Goal: Task Accomplishment & Management: Manage account settings

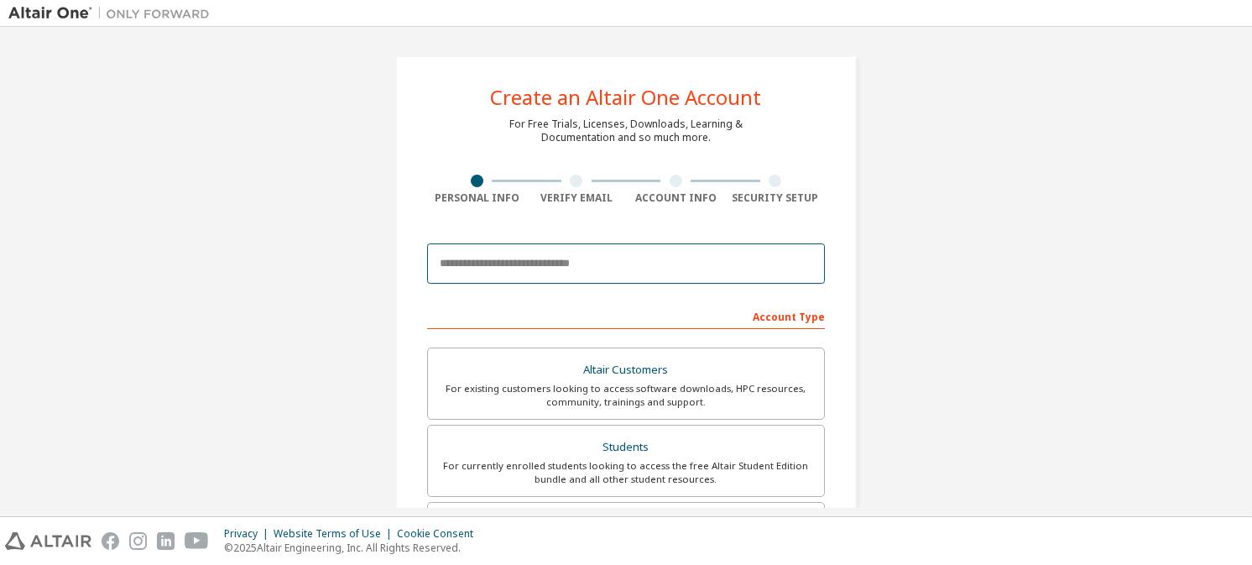
click at [566, 276] on input "email" at bounding box center [626, 263] width 398 height 40
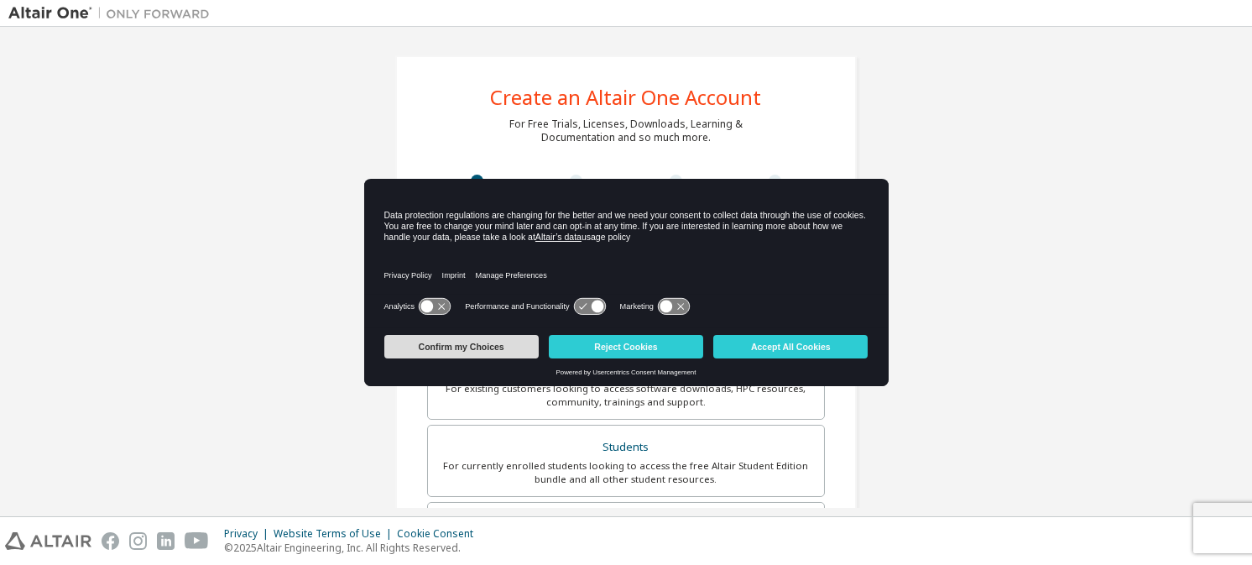
click at [467, 351] on button "Confirm my Choices" at bounding box center [461, 347] width 154 height 24
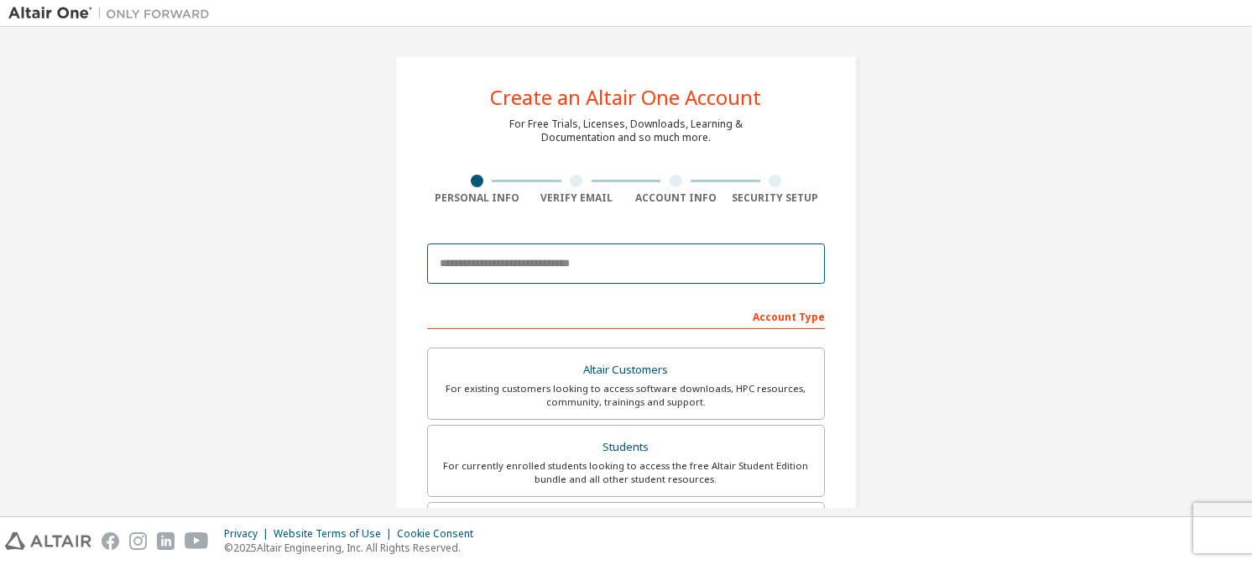
click at [520, 265] on input "email" at bounding box center [626, 263] width 398 height 40
type input "**********"
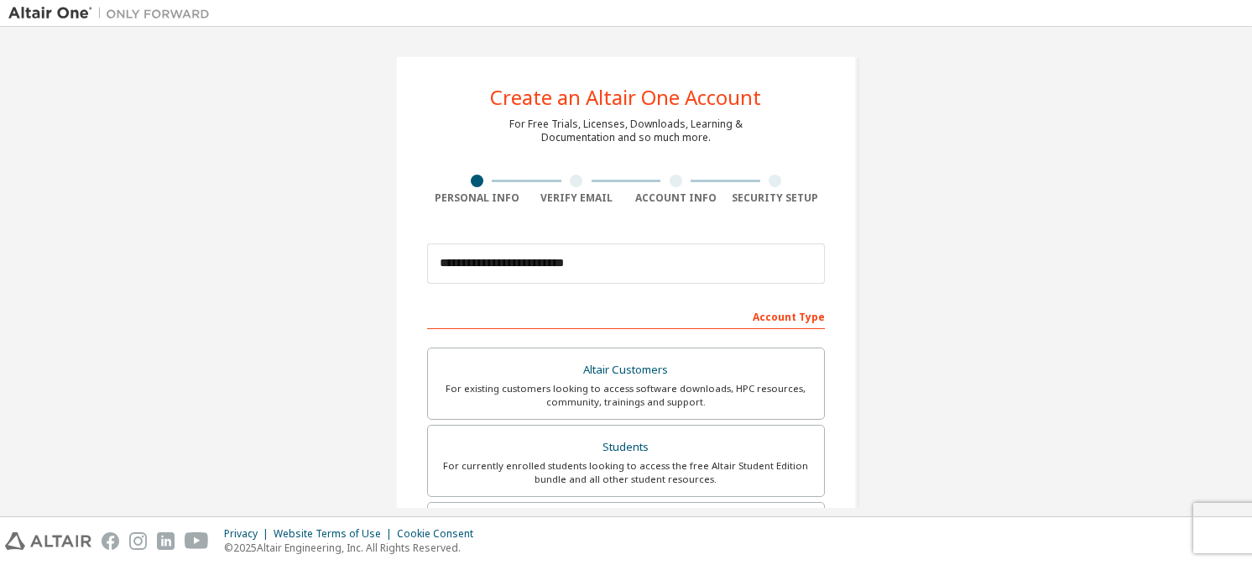
type input "****"
type input "**********"
drag, startPoint x: 688, startPoint y: 480, endPoint x: 937, endPoint y: 491, distance: 248.7
click at [937, 491] on div "**********" at bounding box center [625, 479] width 1235 height 889
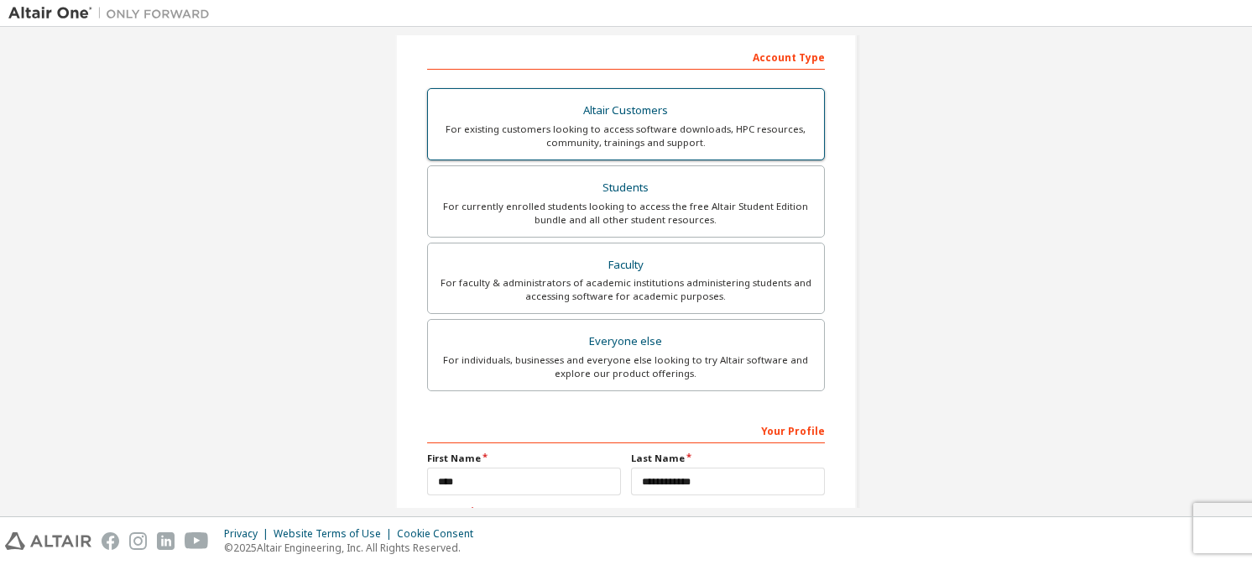
scroll to position [260, 0]
click at [718, 207] on div "For currently enrolled students looking to access the free Altair Student Editi…" at bounding box center [626, 212] width 376 height 27
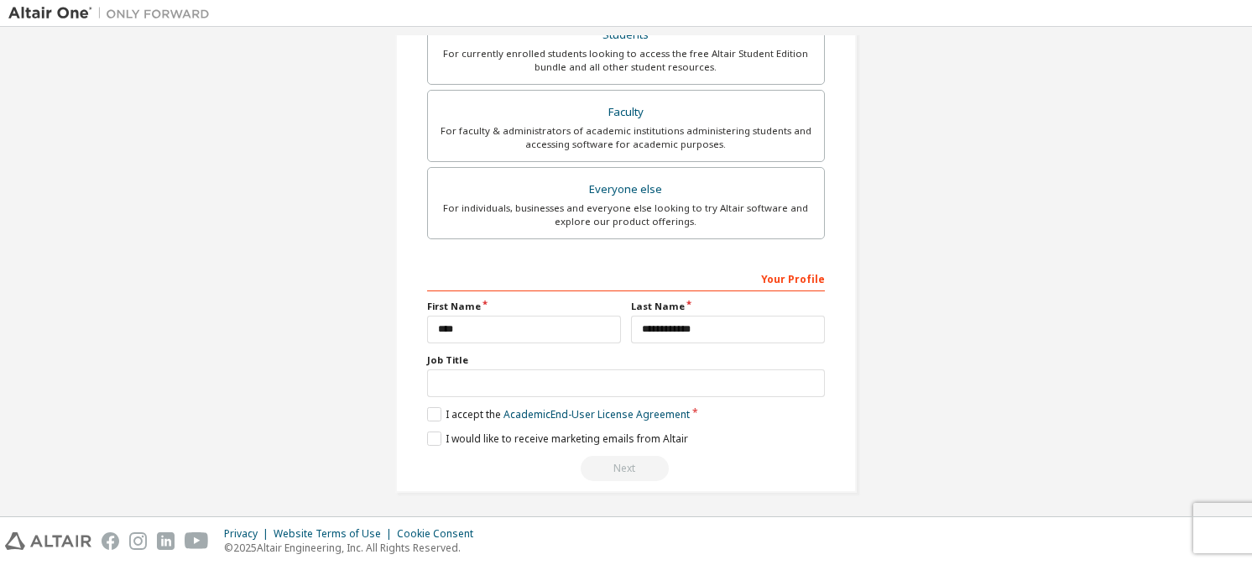
scroll to position [469, 0]
click at [431, 410] on label "I accept the Academic End-User License Agreement" at bounding box center [558, 413] width 263 height 14
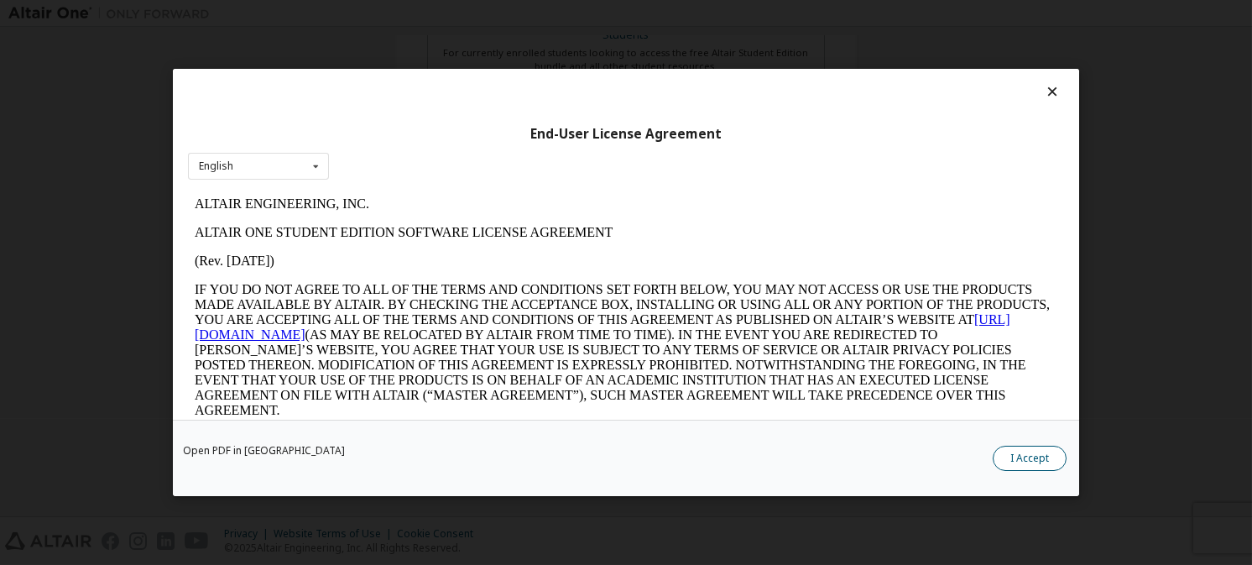
scroll to position [0, 0]
click at [1021, 462] on button "I Accept" at bounding box center [1030, 458] width 74 height 25
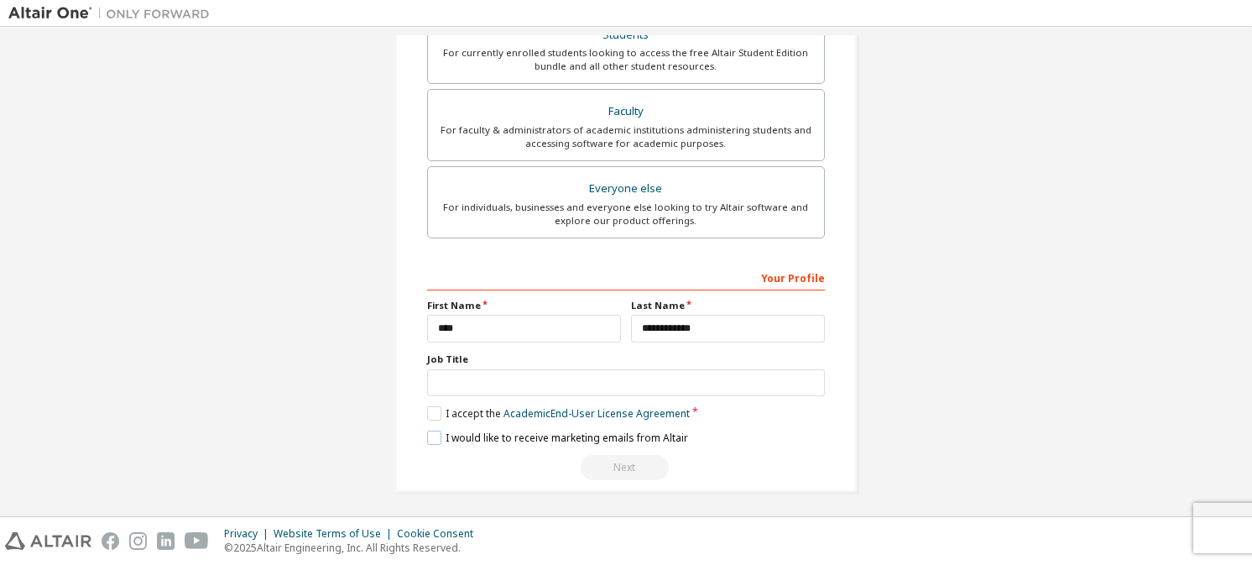
click at [431, 436] on label "I would like to receive marketing emails from Altair" at bounding box center [557, 438] width 261 height 14
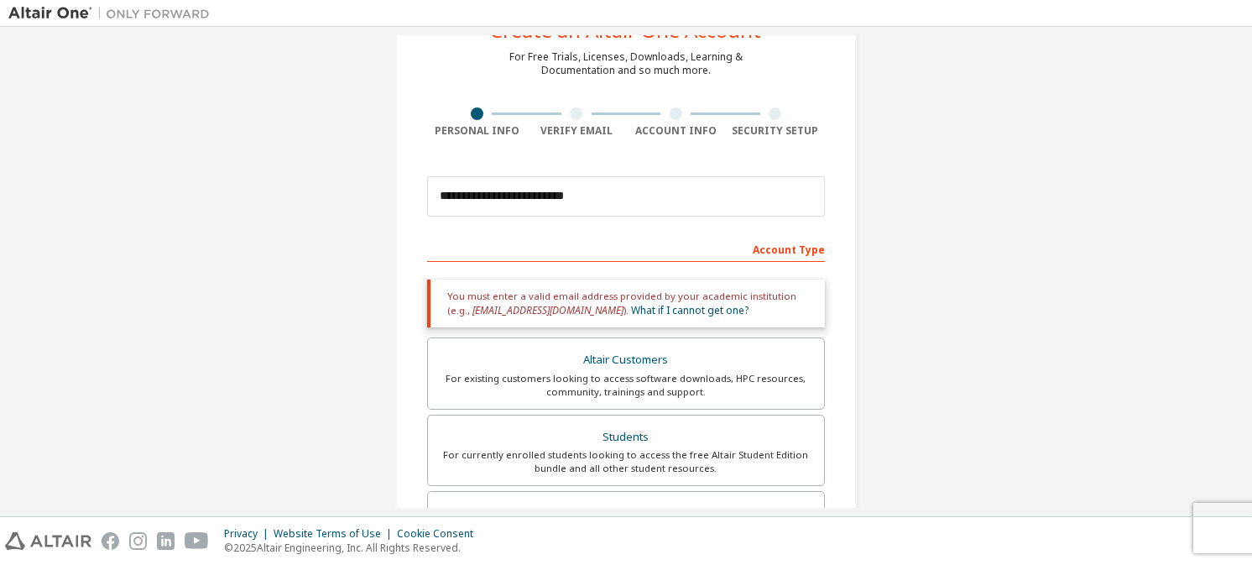
scroll to position [69, 0]
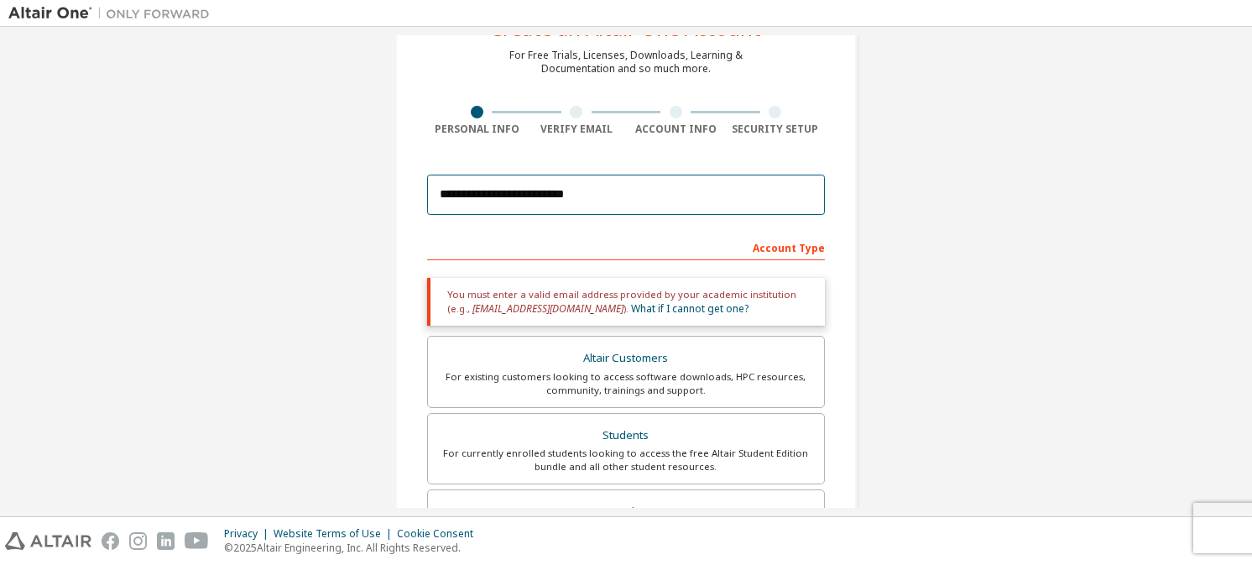
drag, startPoint x: 624, startPoint y: 181, endPoint x: 358, endPoint y: 178, distance: 266.1
click at [358, 178] on div "**********" at bounding box center [625, 439] width 1235 height 946
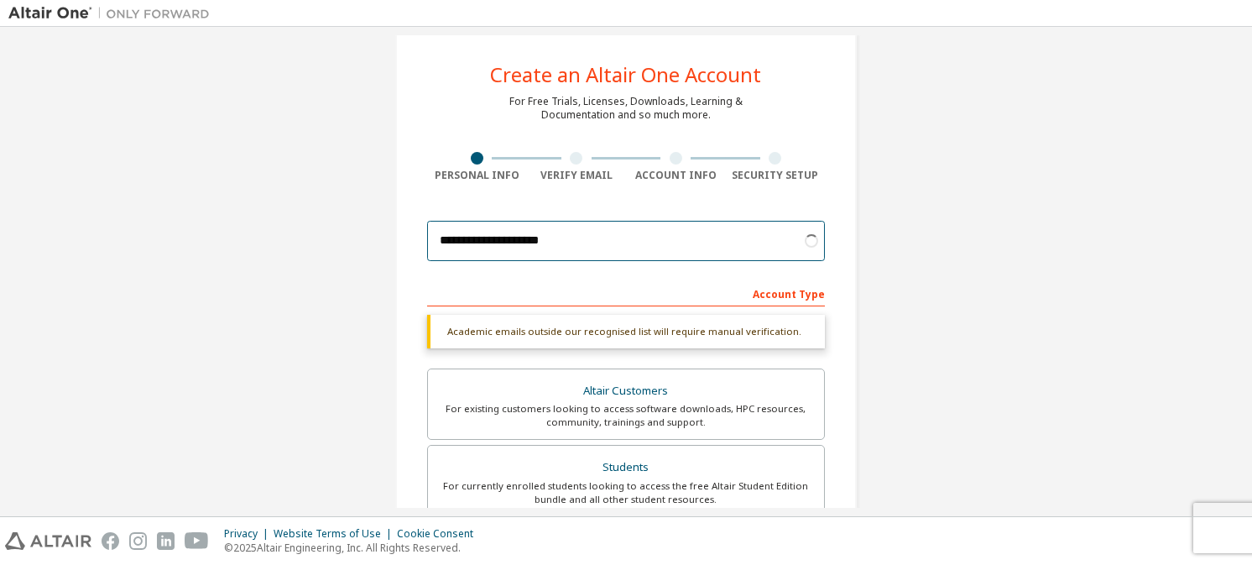
scroll to position [444, 0]
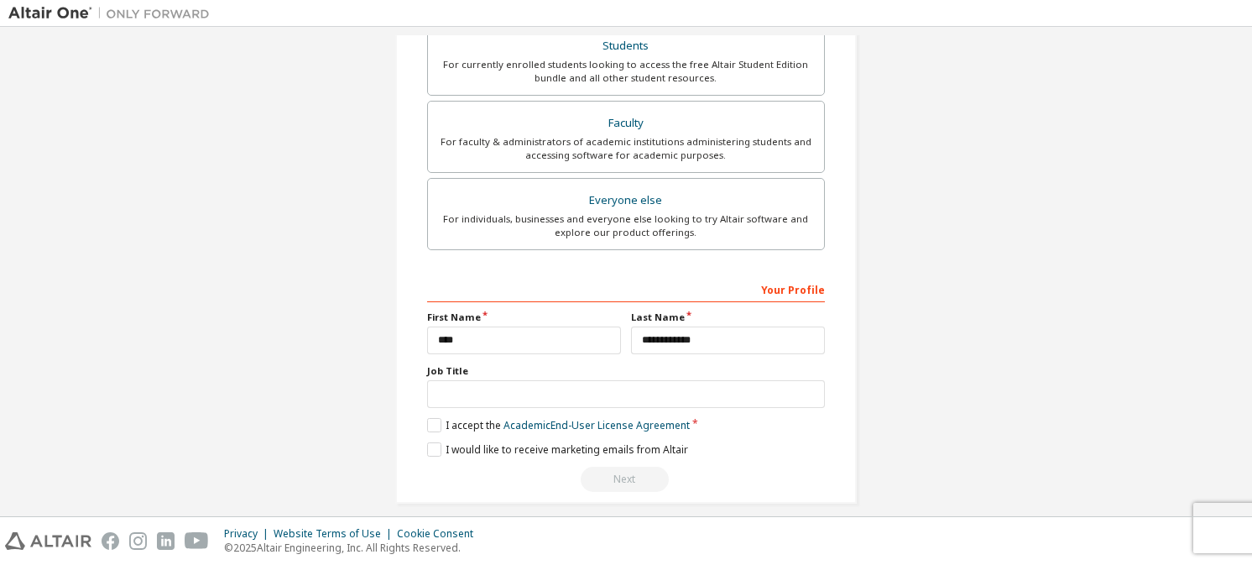
type input "**********"
drag, startPoint x: 535, startPoint y: 337, endPoint x: 366, endPoint y: 342, distance: 168.8
click at [366, 342] on div "**********" at bounding box center [625, 57] width 1235 height 932
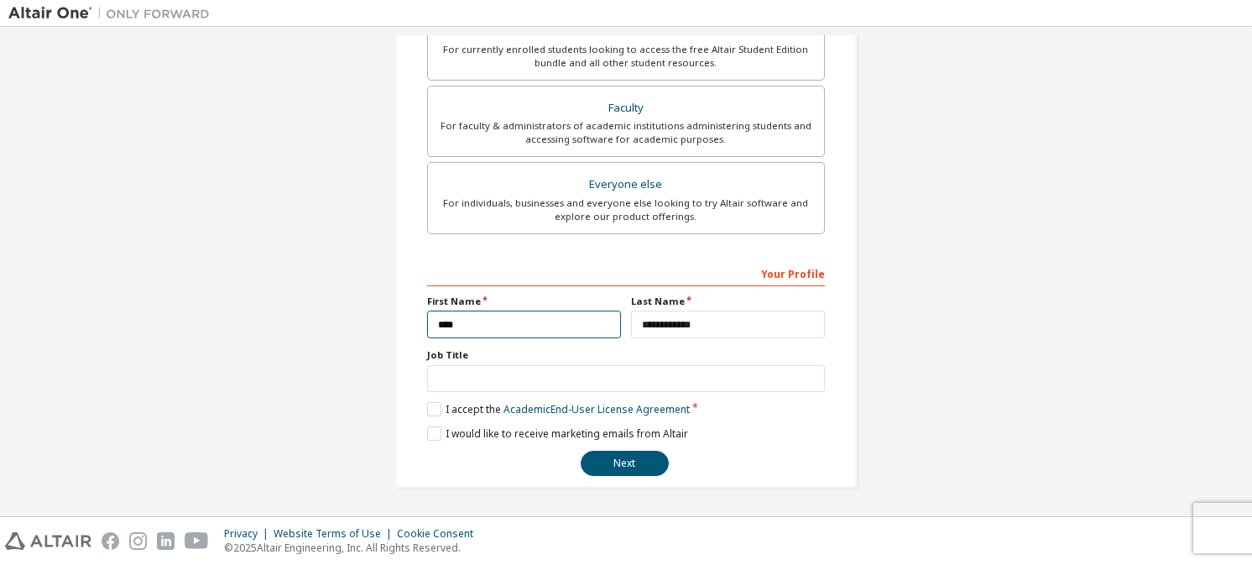
scroll to position [400, 0]
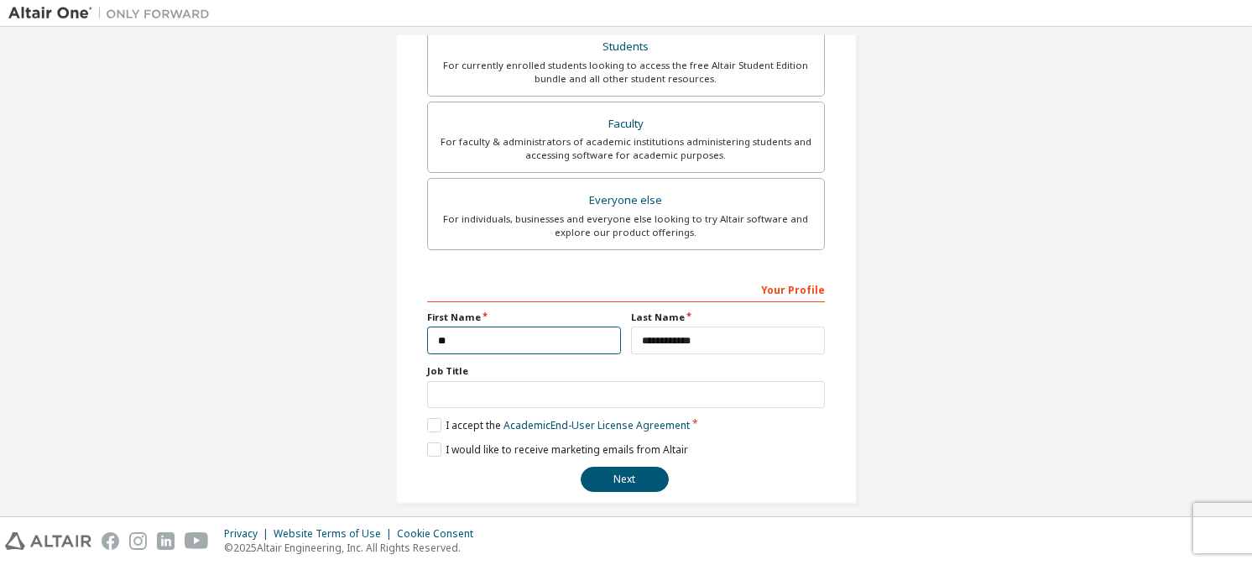
type input "*"
type input "********"
drag, startPoint x: 723, startPoint y: 329, endPoint x: 420, endPoint y: 306, distance: 303.8
click at [422, 311] on div "**********" at bounding box center [626, 333] width 408 height 44
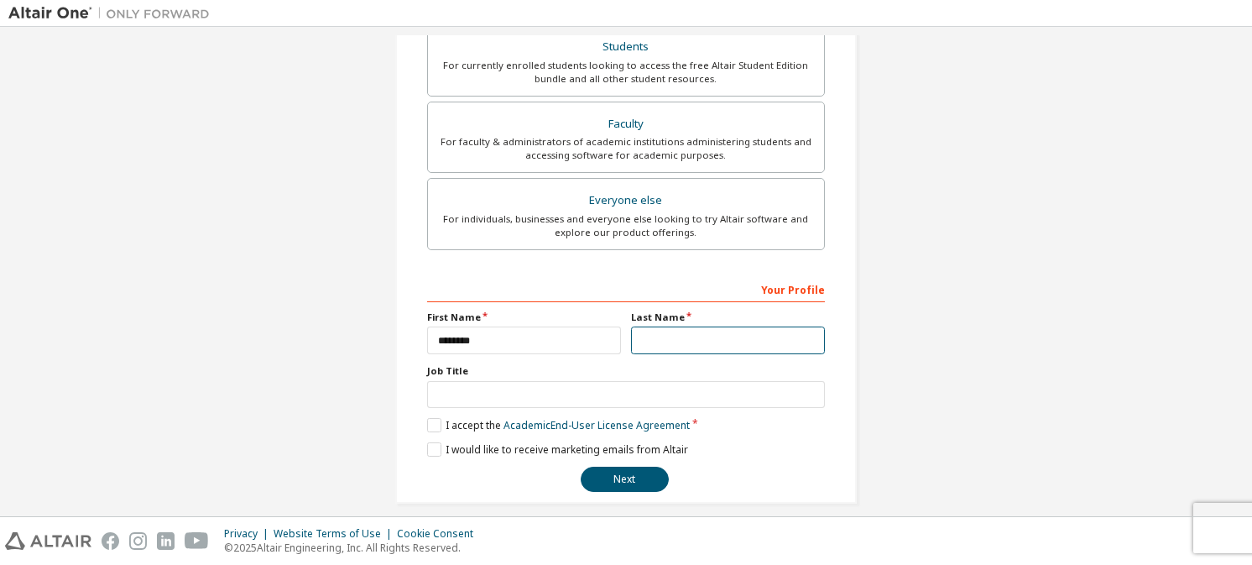
type input "*"
type input "***"
click at [533, 403] on input "text" at bounding box center [626, 395] width 398 height 28
type input "*"
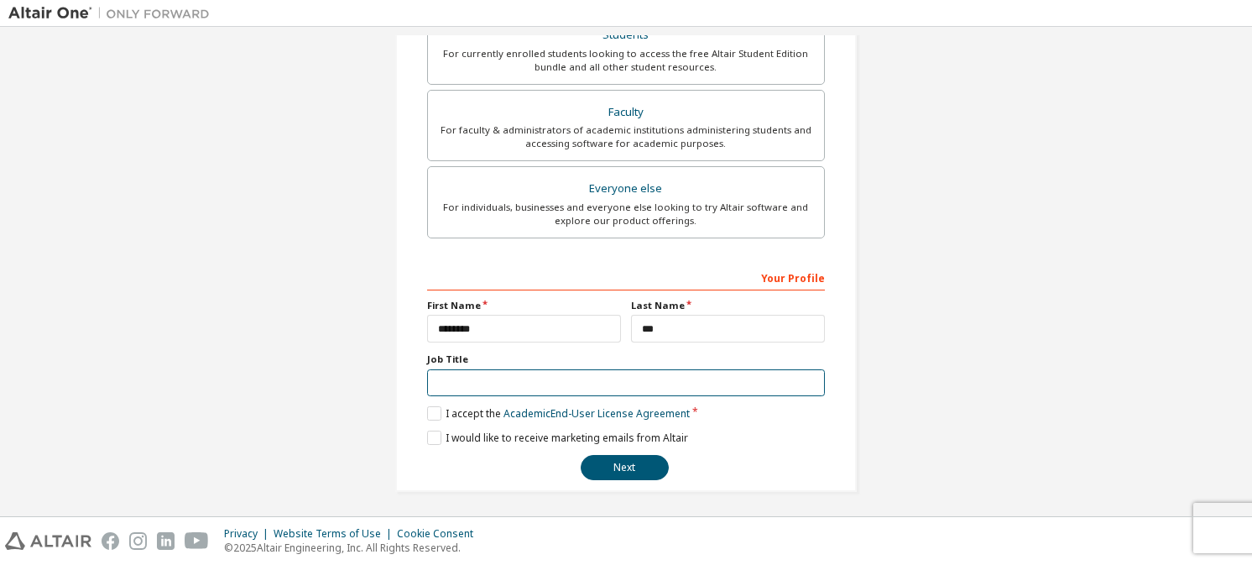
scroll to position [411, 0]
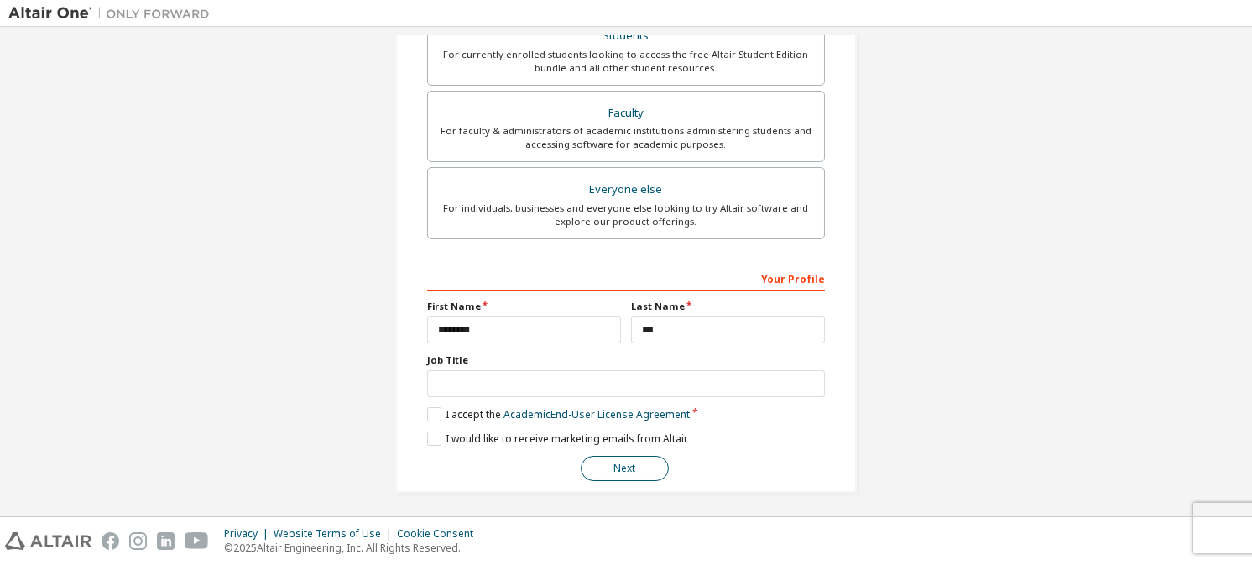
click at [613, 461] on button "Next" at bounding box center [625, 468] width 88 height 25
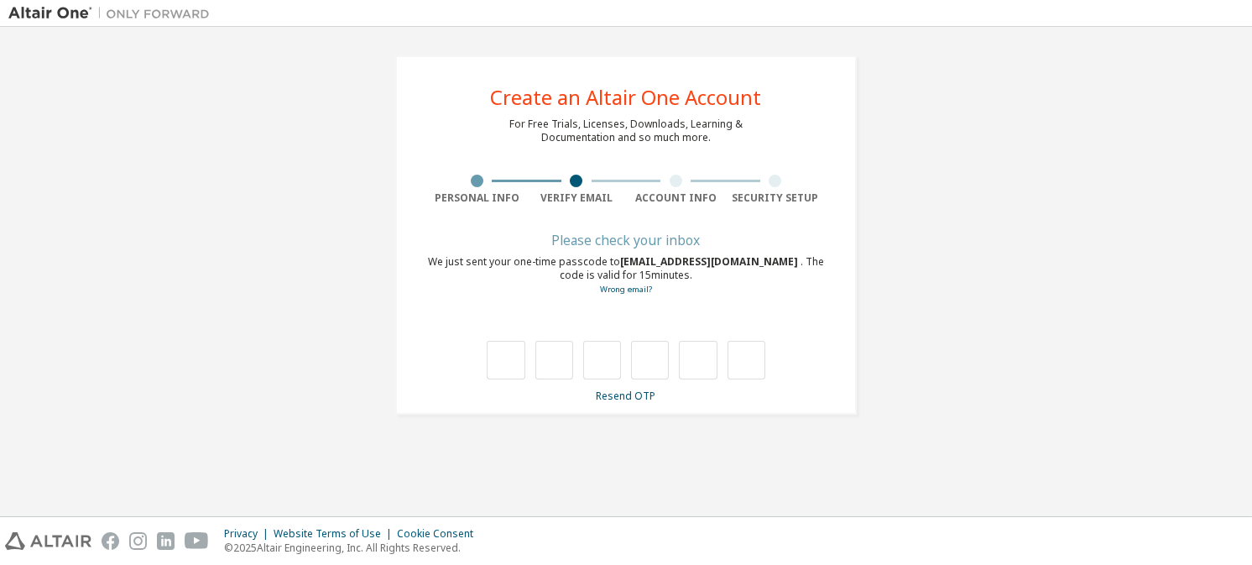
scroll to position [0, 0]
type input "*"
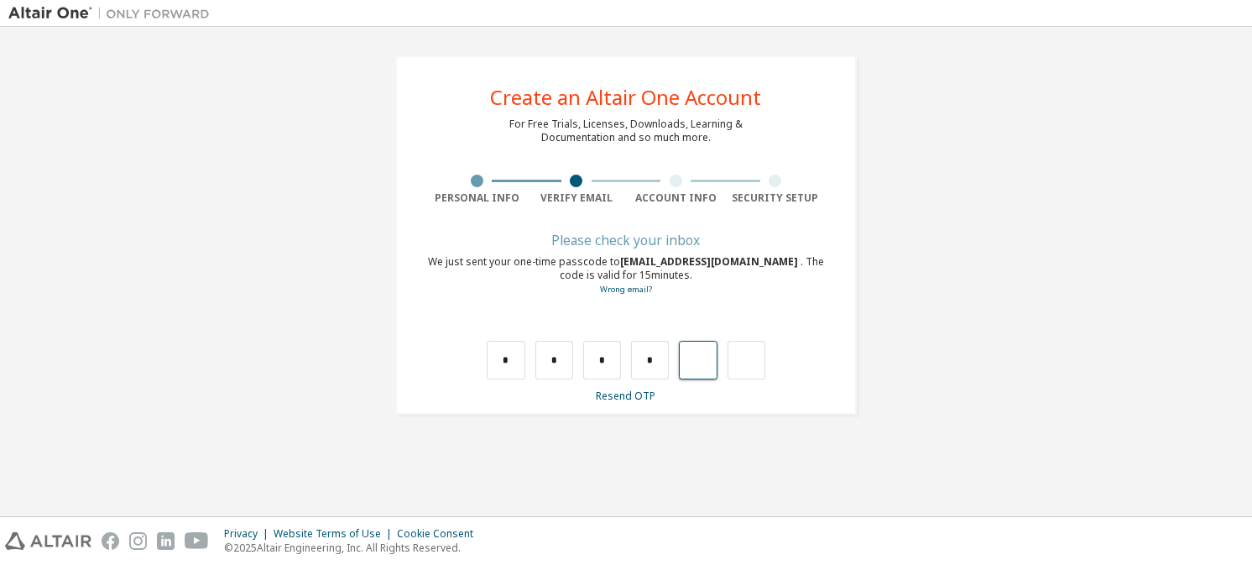
type input "*"
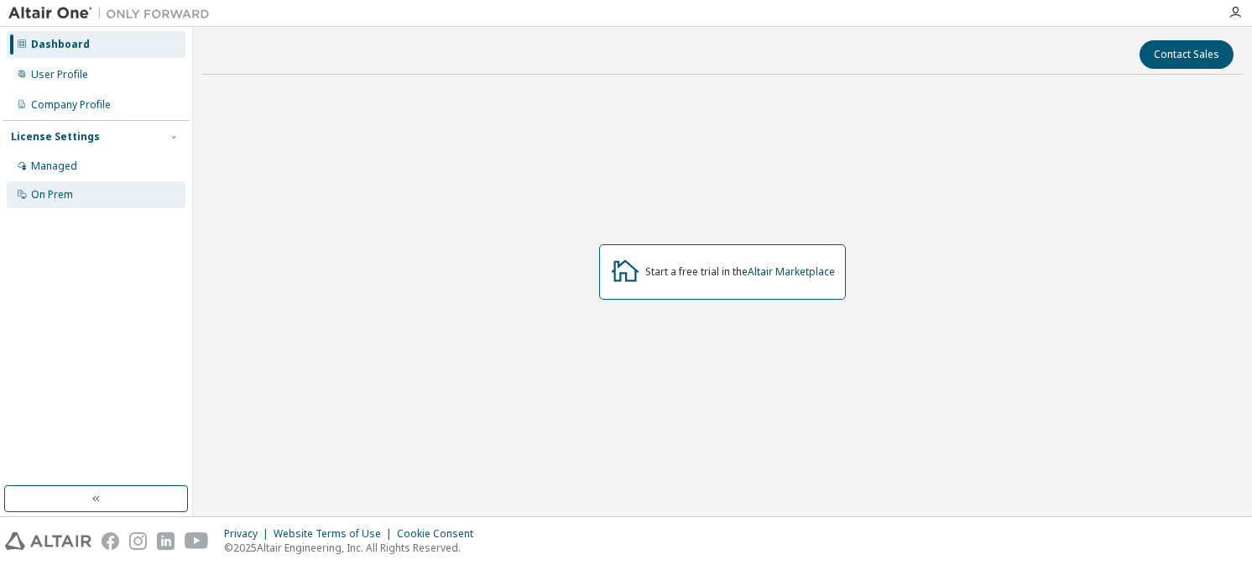
click at [149, 190] on div "On Prem" at bounding box center [96, 194] width 179 height 27
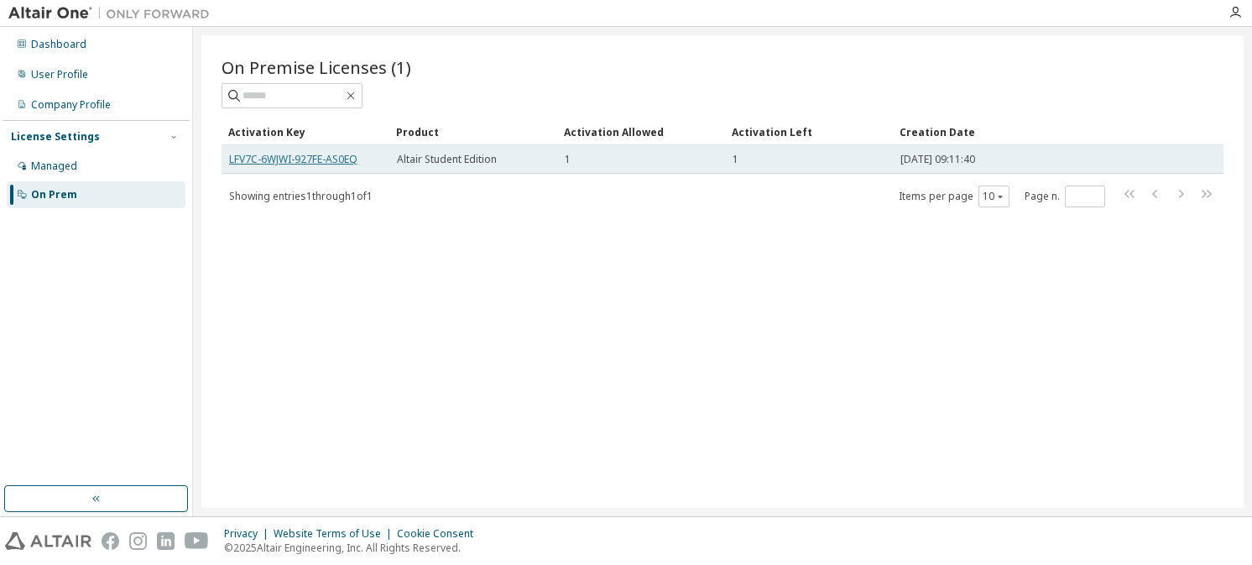
click at [338, 155] on link "LFV7C-6WJWI-927FE-AS0EQ" at bounding box center [293, 159] width 128 height 14
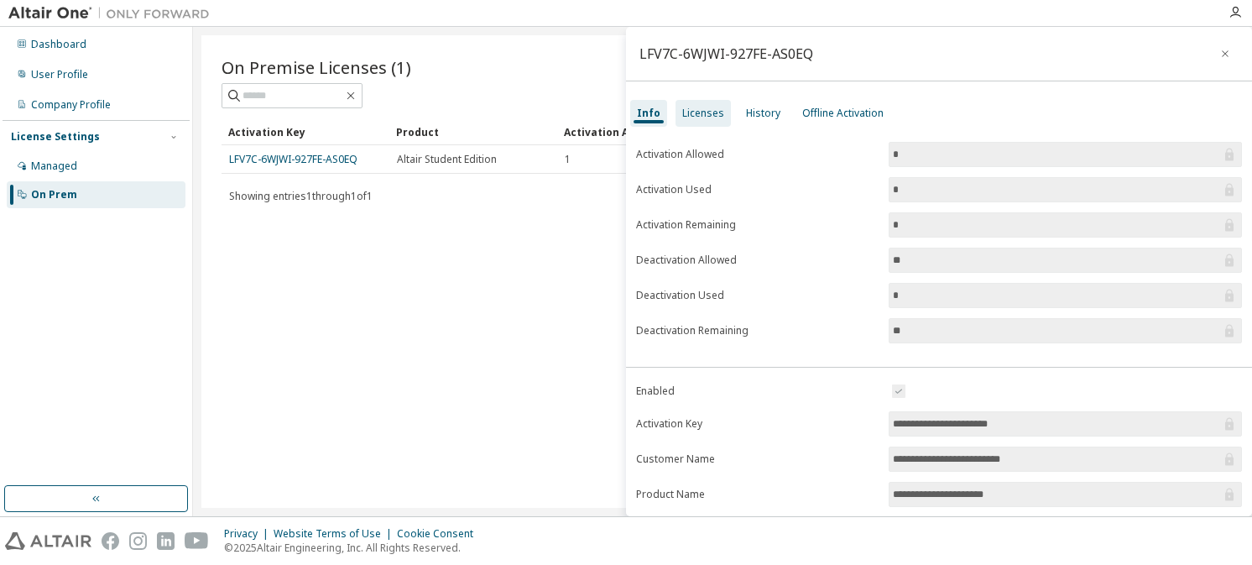
click at [709, 114] on div "Licenses" at bounding box center [703, 113] width 42 height 13
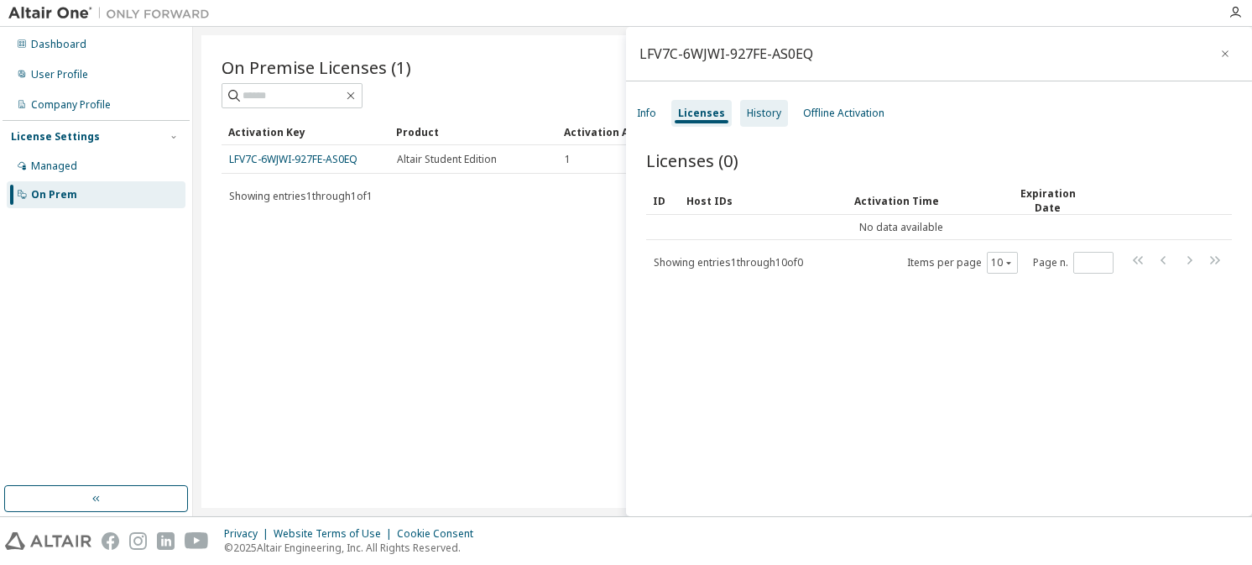
click at [773, 124] on div "History" at bounding box center [764, 113] width 48 height 27
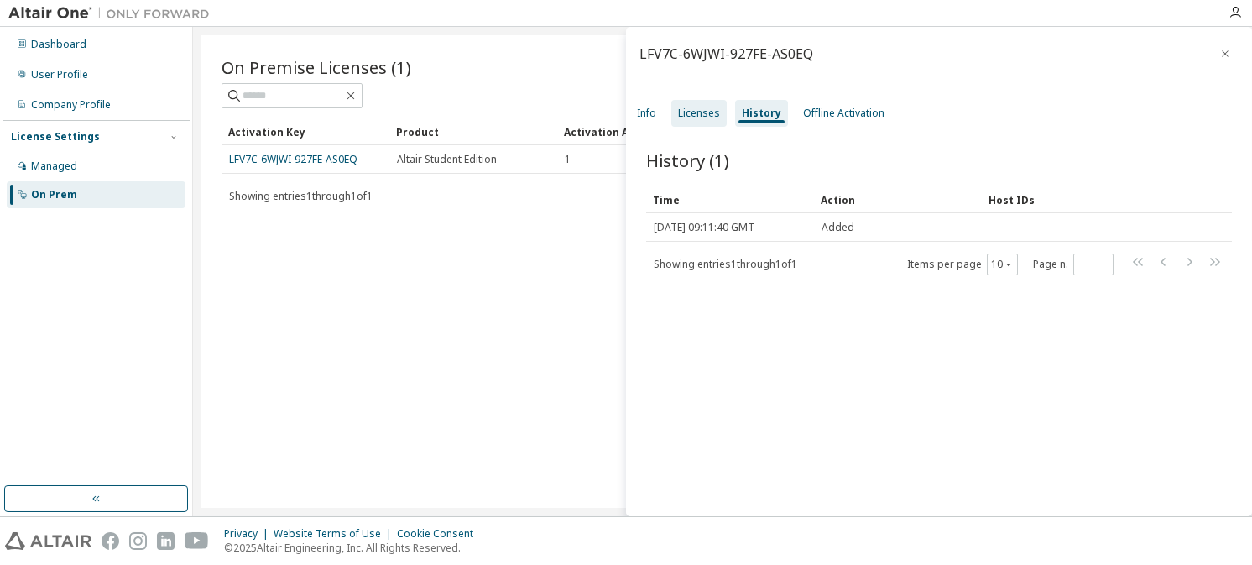
click at [675, 114] on div "Licenses" at bounding box center [698, 113] width 55 height 27
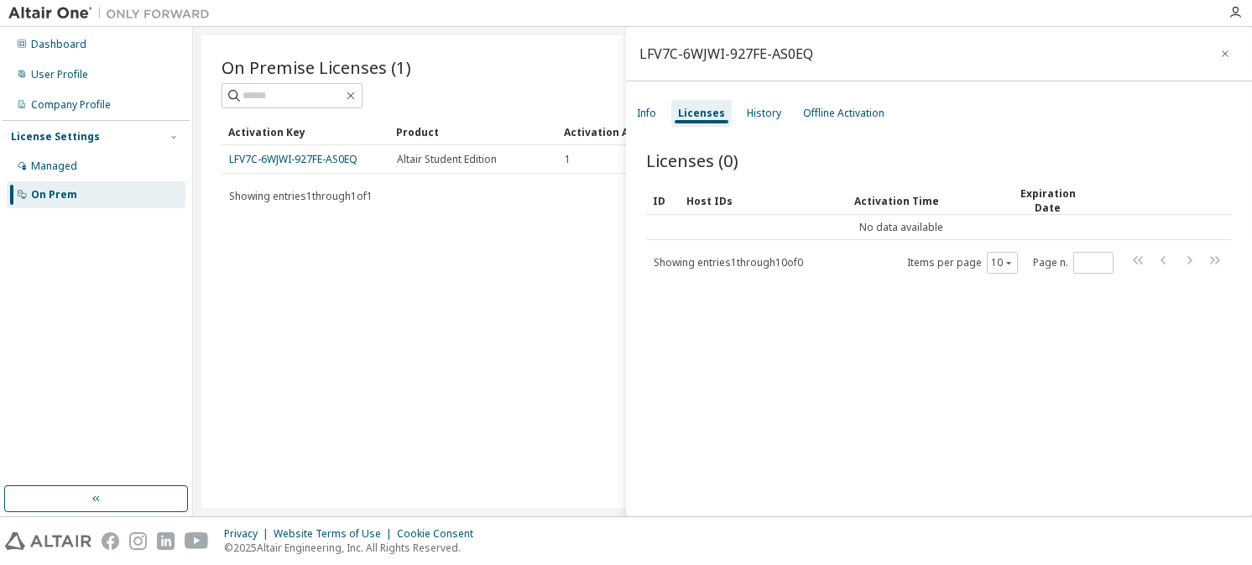
click at [296, 194] on span "Showing entries 1 through 1 of 1" at bounding box center [301, 196] width 144 height 14
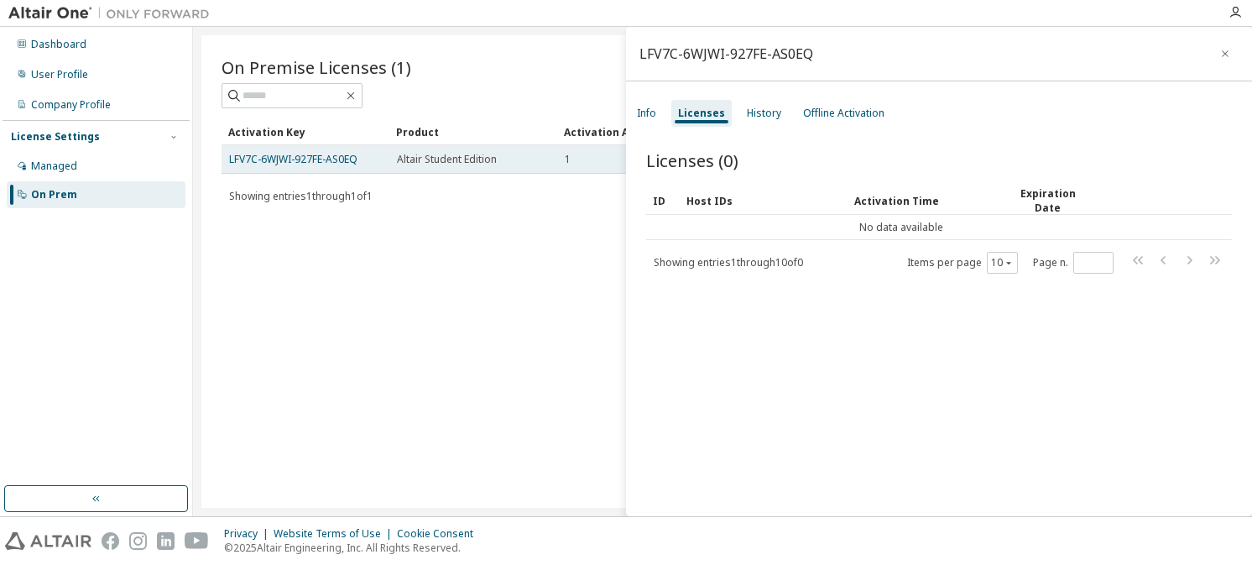
click at [353, 167] on td "LFV7C-6WJWI-927FE-AS0EQ" at bounding box center [306, 159] width 168 height 29
click at [347, 158] on link "LFV7C-6WJWI-927FE-AS0EQ" at bounding box center [293, 159] width 128 height 14
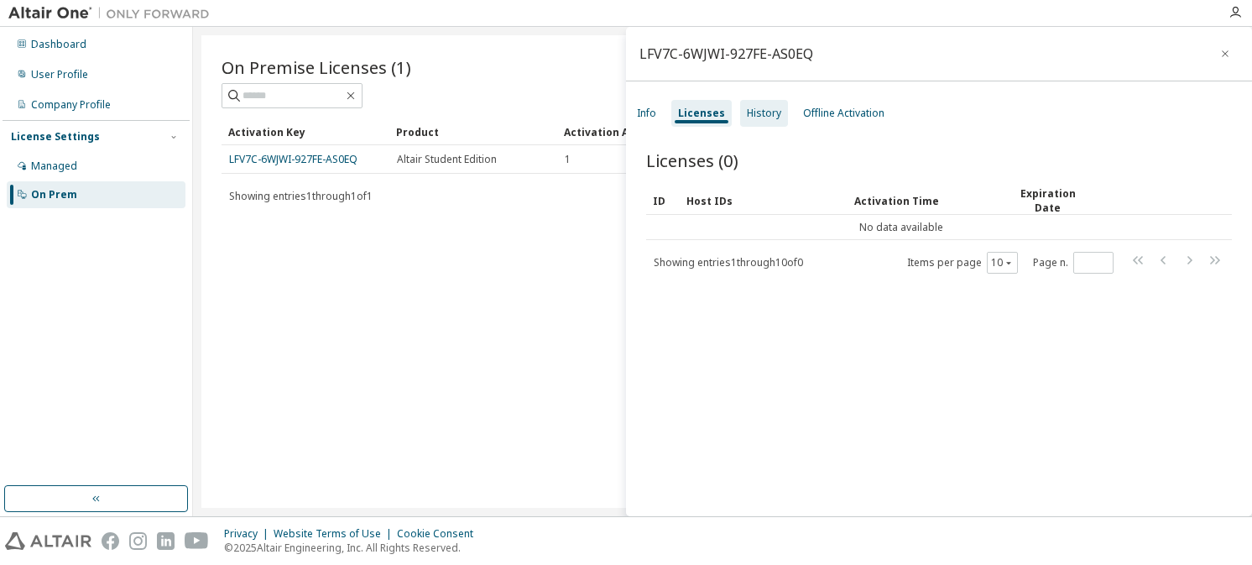
click at [755, 115] on div "History" at bounding box center [764, 113] width 34 height 13
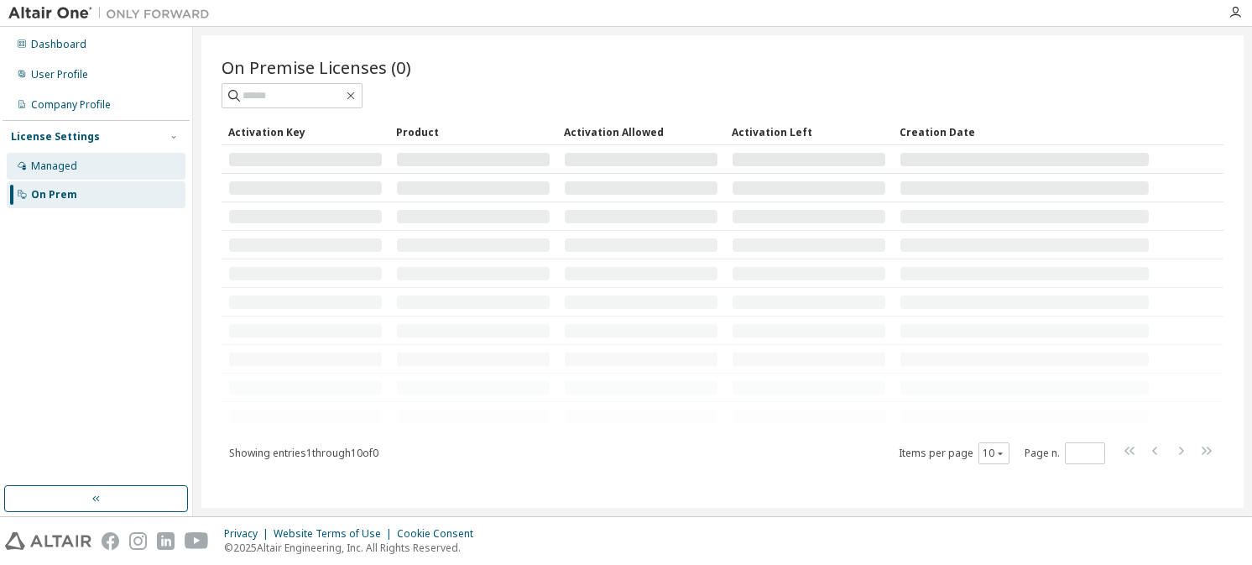
click at [107, 167] on div "Managed" at bounding box center [96, 166] width 179 height 27
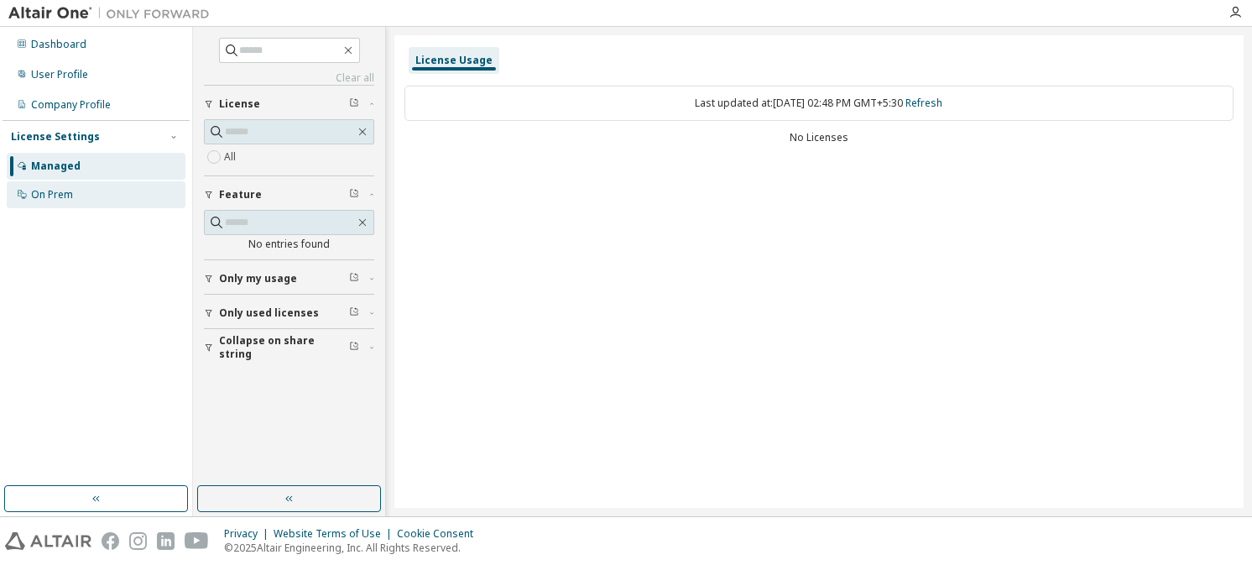
click at [52, 190] on div "On Prem" at bounding box center [52, 194] width 42 height 13
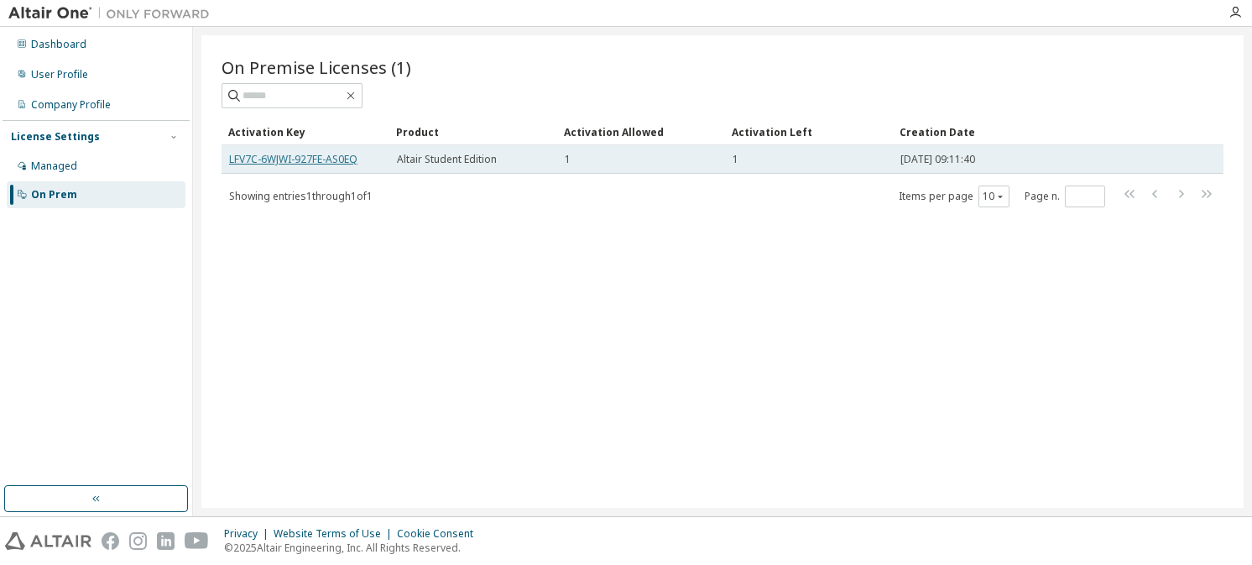
click at [291, 156] on link "LFV7C-6WJWI-927FE-AS0EQ" at bounding box center [293, 159] width 128 height 14
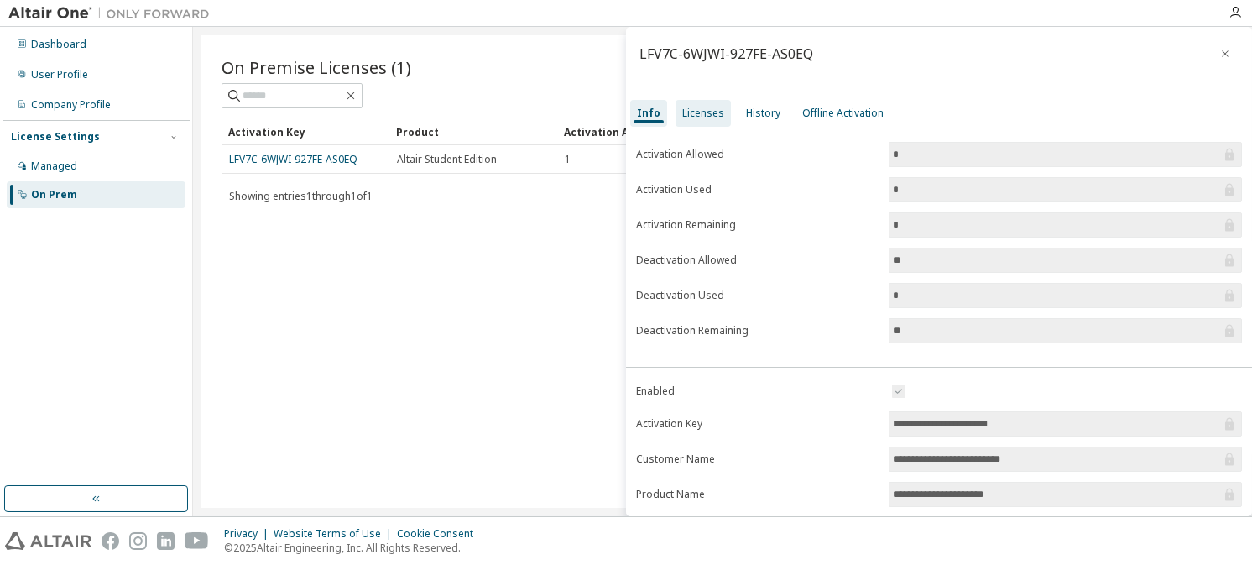
click at [702, 118] on div "Licenses" at bounding box center [703, 113] width 42 height 13
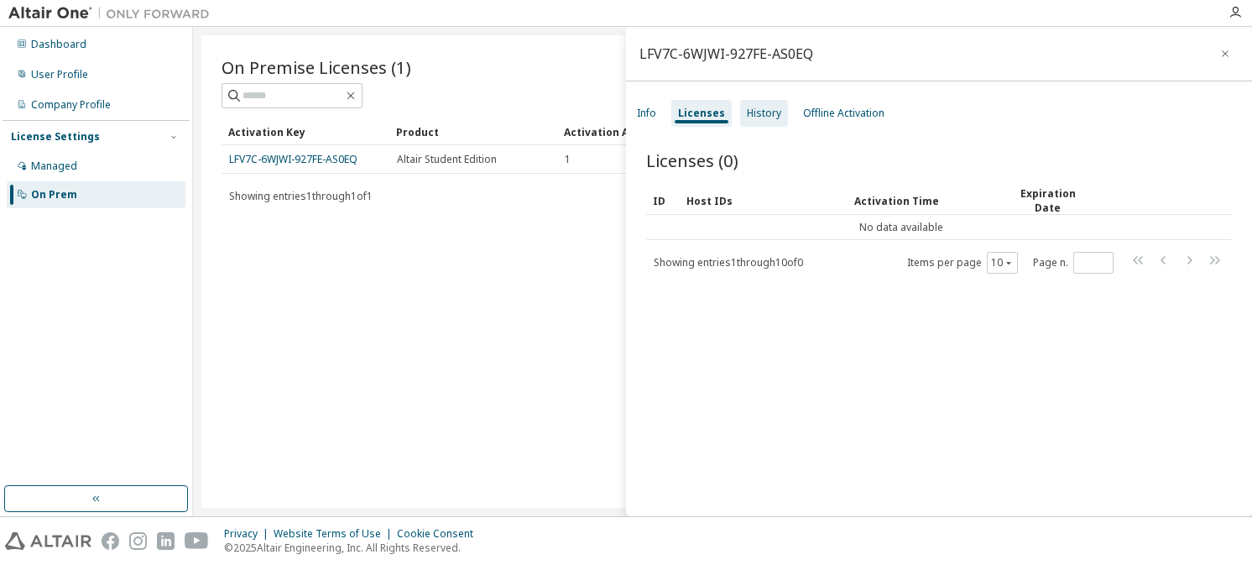
click at [766, 120] on div "History" at bounding box center [764, 113] width 48 height 27
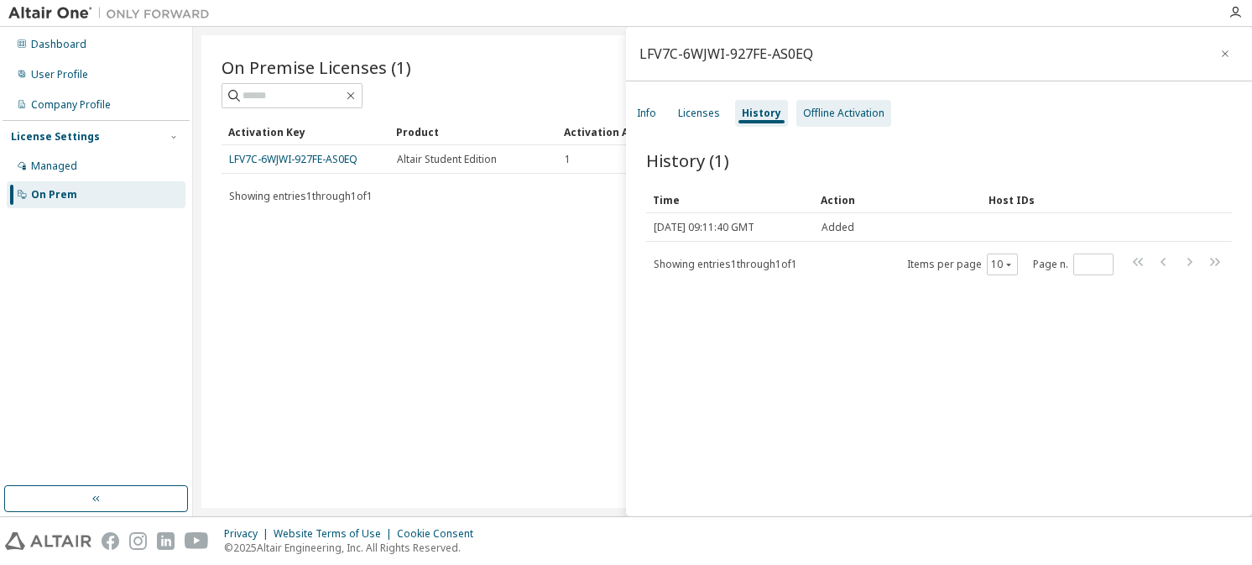
click at [812, 114] on div "Offline Activation" at bounding box center [843, 113] width 81 height 13
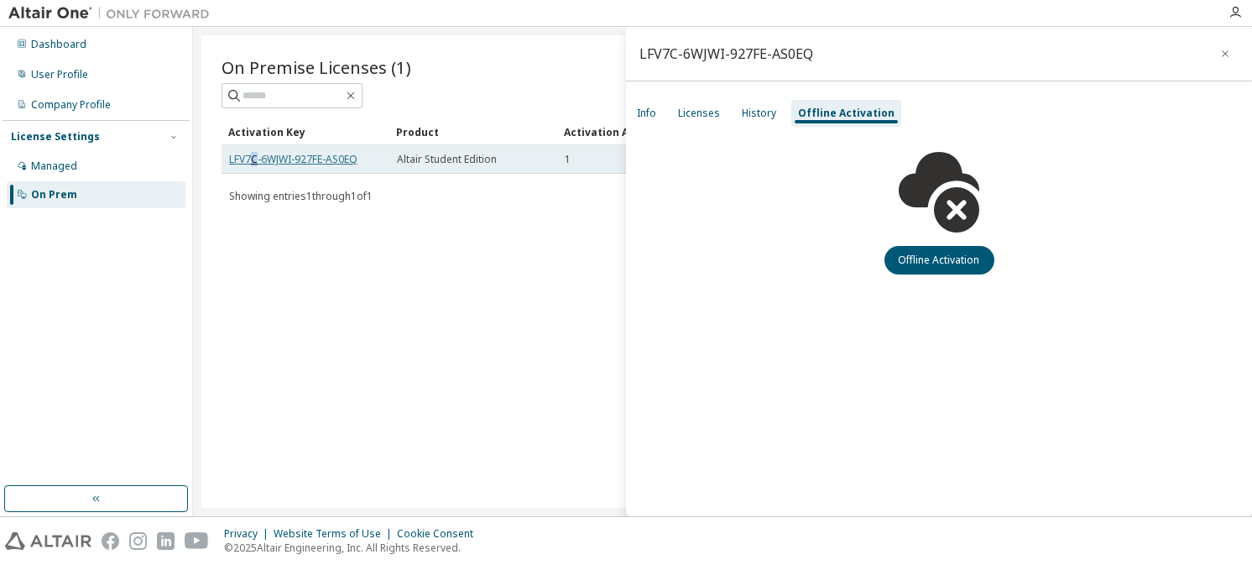
click at [254, 163] on link "LFV7C-6WJWI-927FE-AS0EQ" at bounding box center [293, 159] width 128 height 14
drag, startPoint x: 225, startPoint y: 155, endPoint x: 362, endPoint y: 158, distance: 136.8
click at [362, 158] on td "LFV7C-6WJWI-927FE-AS0EQ" at bounding box center [306, 159] width 168 height 29
copy link "LFV7C-6WJWI-927FE-AS0EQ"
click at [213, 295] on div "On Premise Licenses (1) Clear Load Save Save As Field Operator Value Select fil…" at bounding box center [722, 271] width 1042 height 473
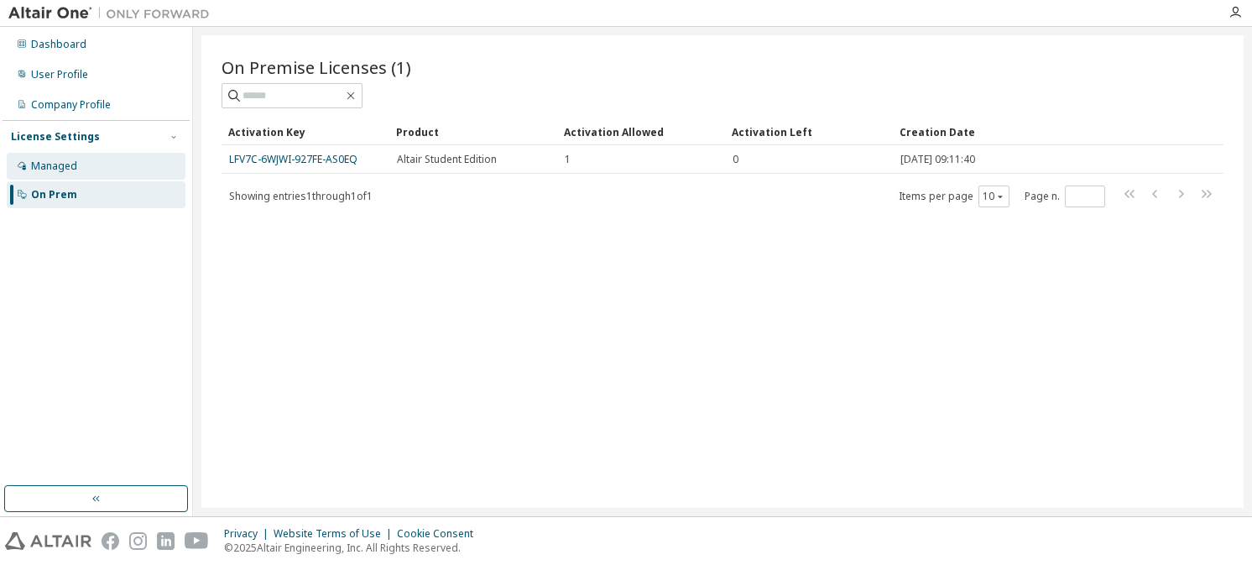
click at [119, 153] on div "Managed" at bounding box center [96, 166] width 179 height 27
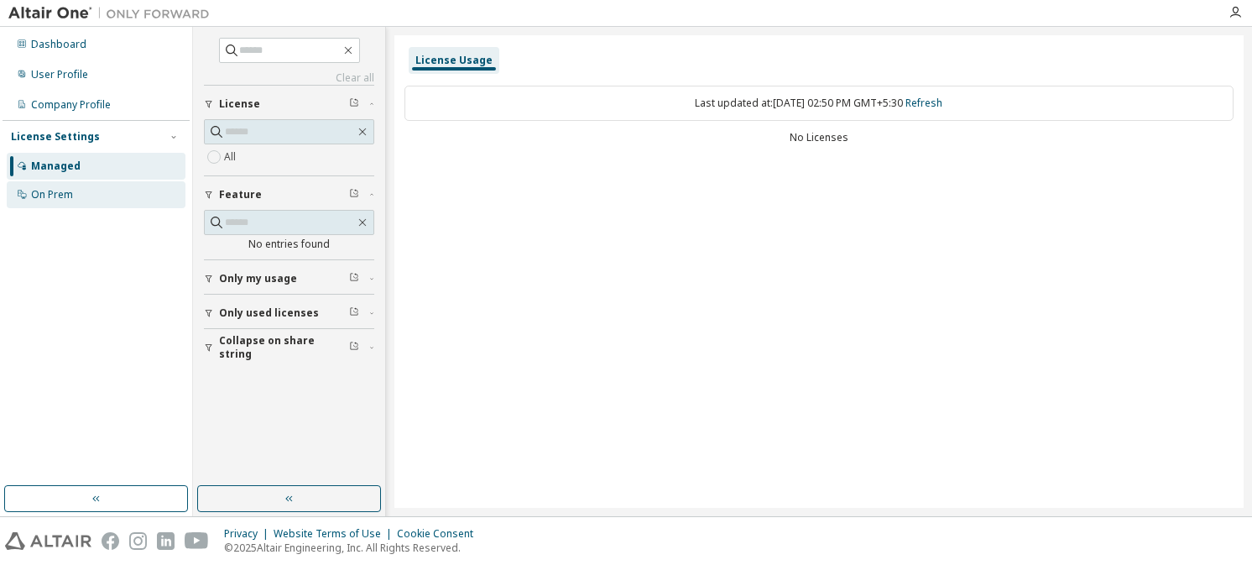
click at [118, 181] on div "On Prem" at bounding box center [96, 194] width 179 height 27
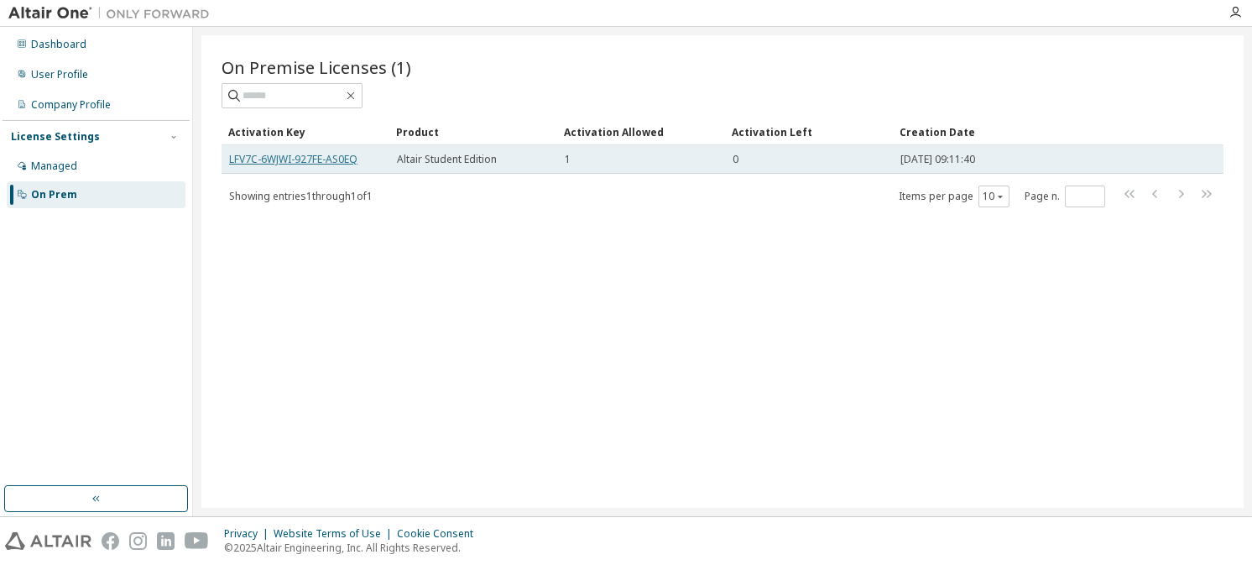
click at [338, 159] on link "LFV7C-6WJWI-927FE-AS0EQ" at bounding box center [293, 159] width 128 height 14
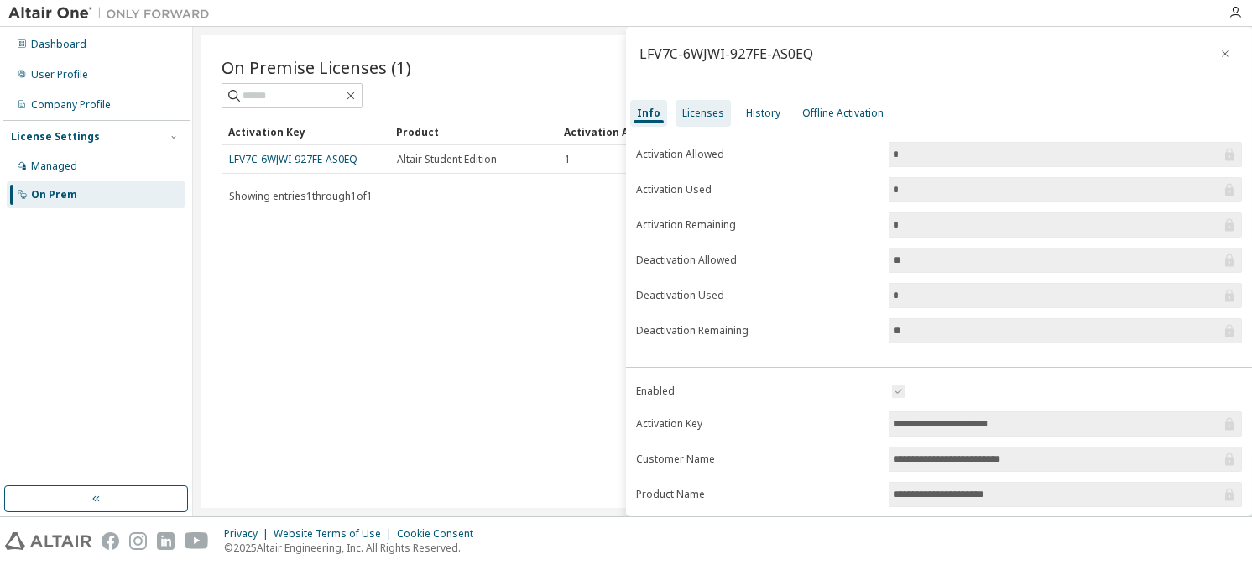
click at [694, 125] on div "Licenses" at bounding box center [703, 113] width 55 height 27
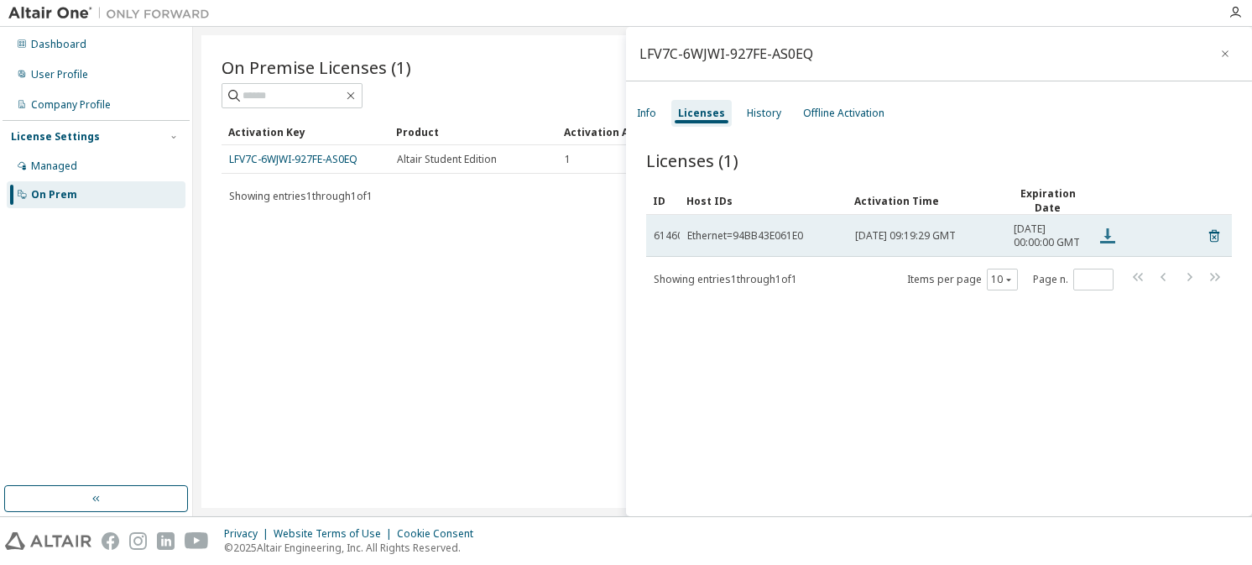
click at [1111, 242] on icon at bounding box center [1108, 236] width 20 height 20
